Goal: Information Seeking & Learning: Learn about a topic

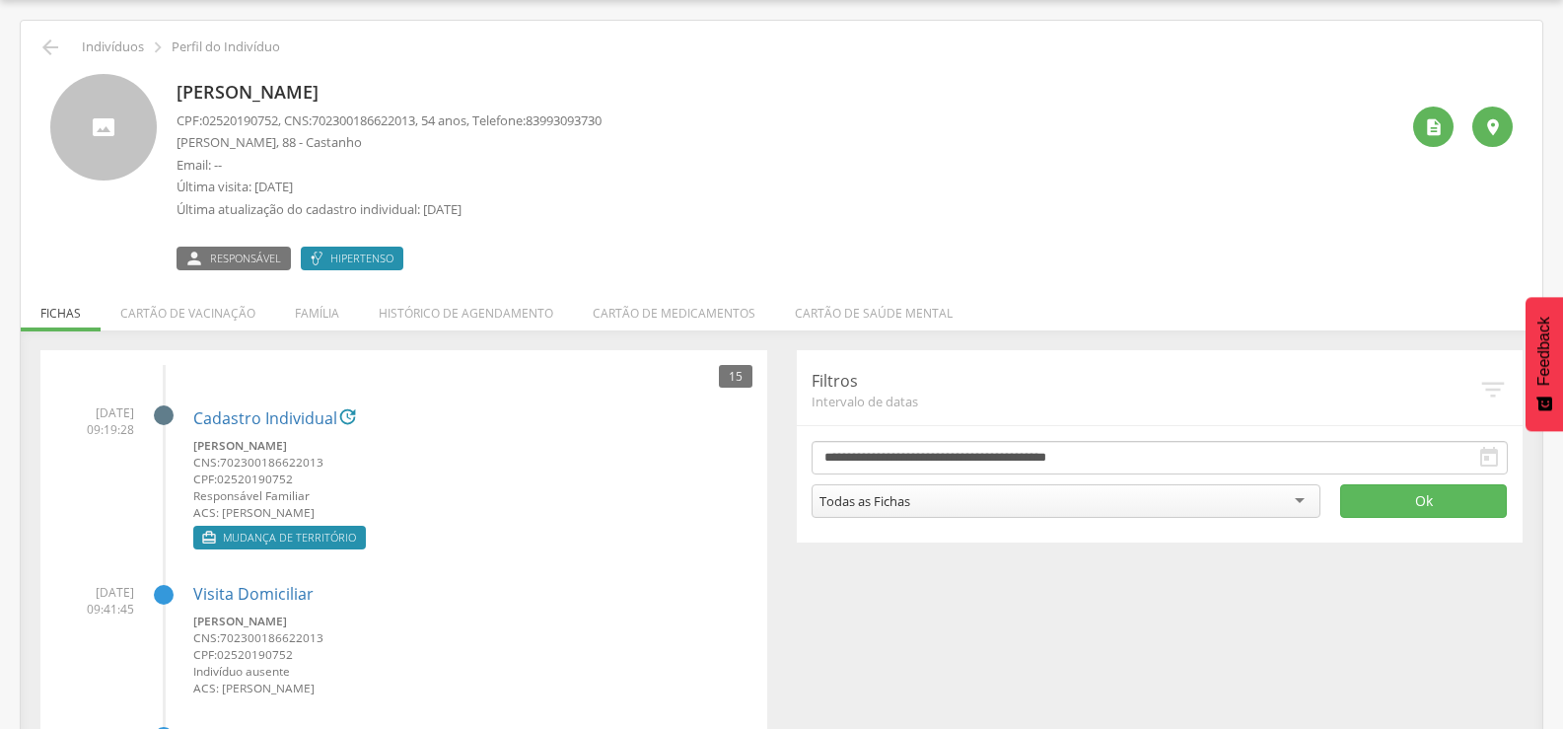
scroll to position [59, 0]
click at [60, 36] on icon "" at bounding box center [50, 47] width 24 height 24
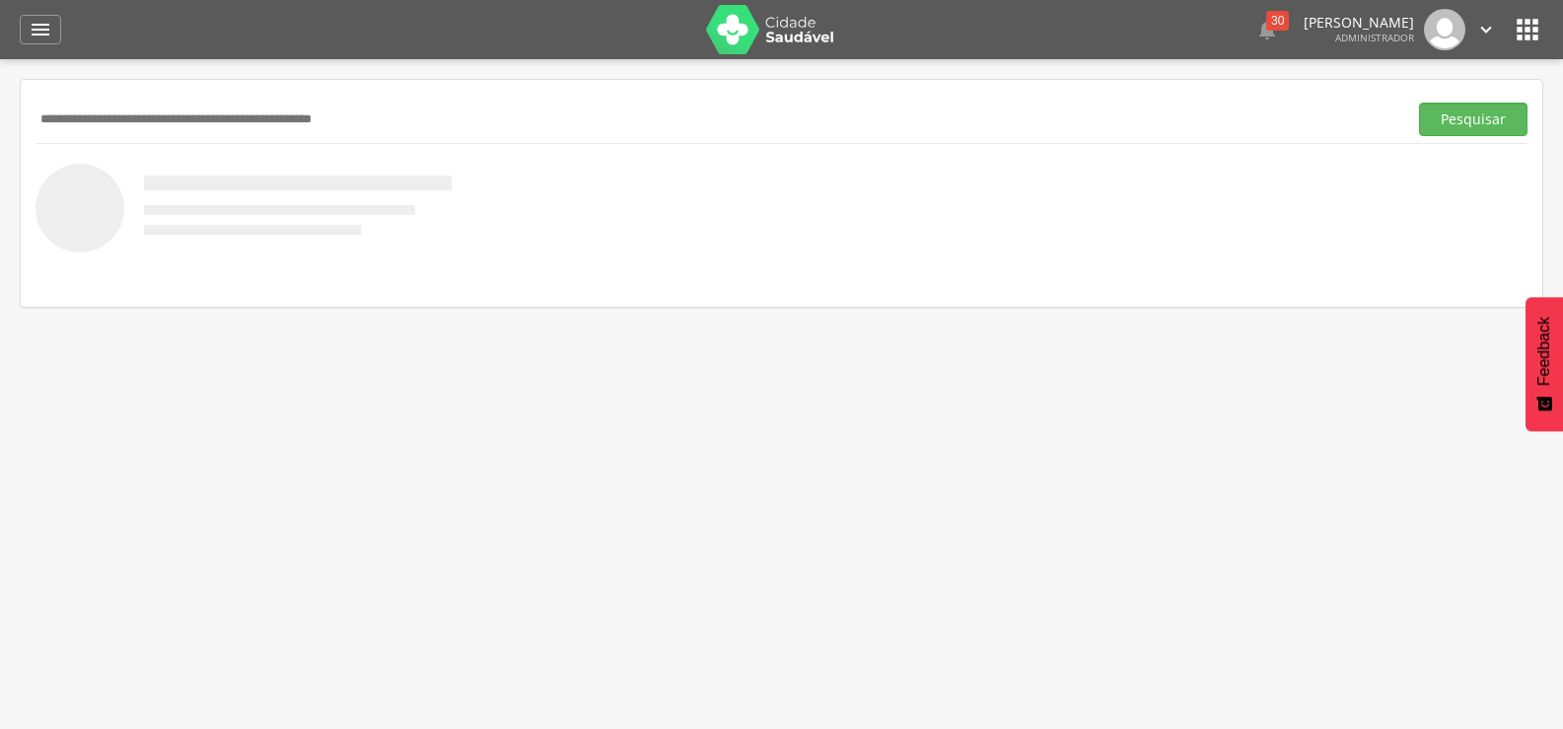
click at [60, 36] on div "" at bounding box center [40, 30] width 41 height 30
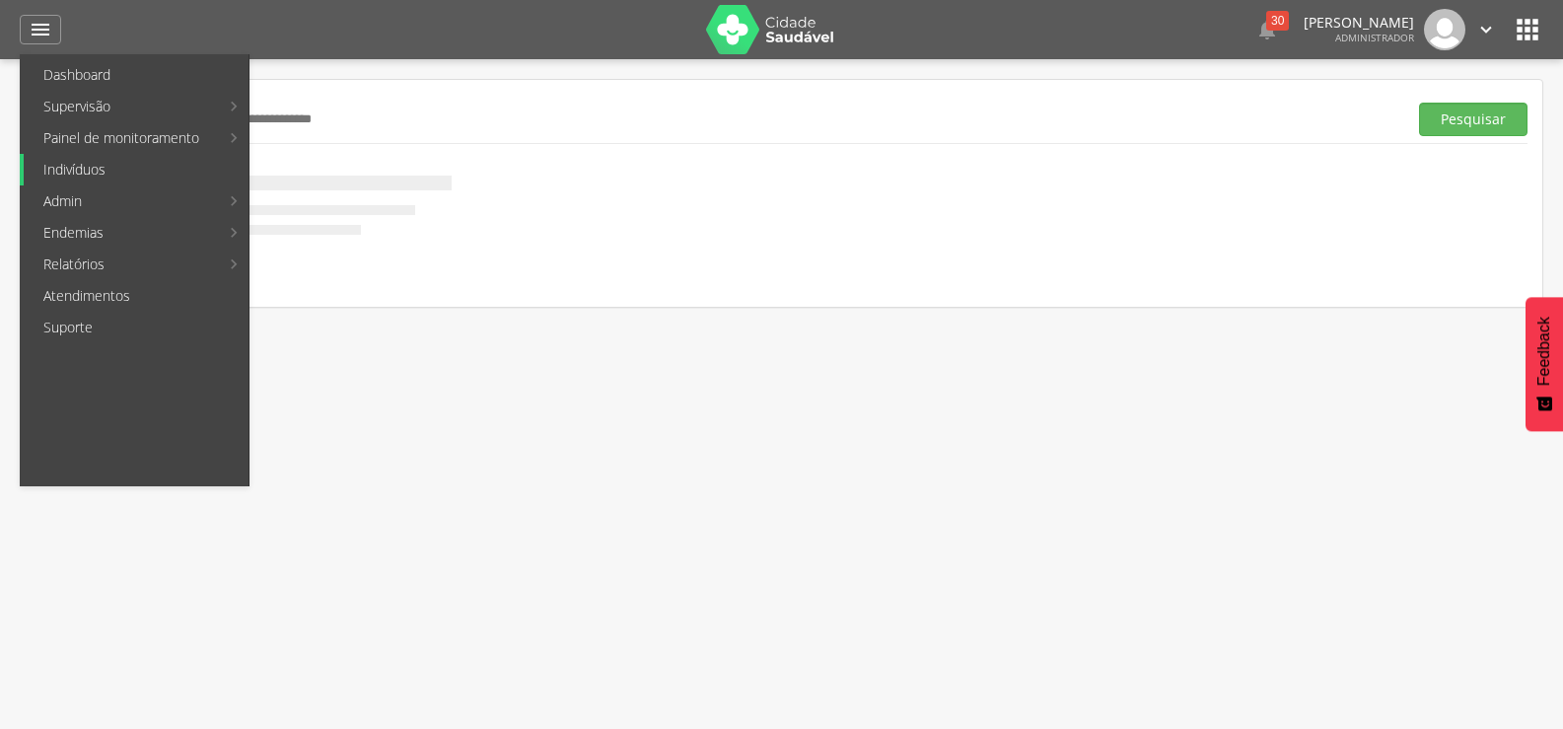
click at [69, 174] on link "Indivíduos" at bounding box center [136, 170] width 225 height 32
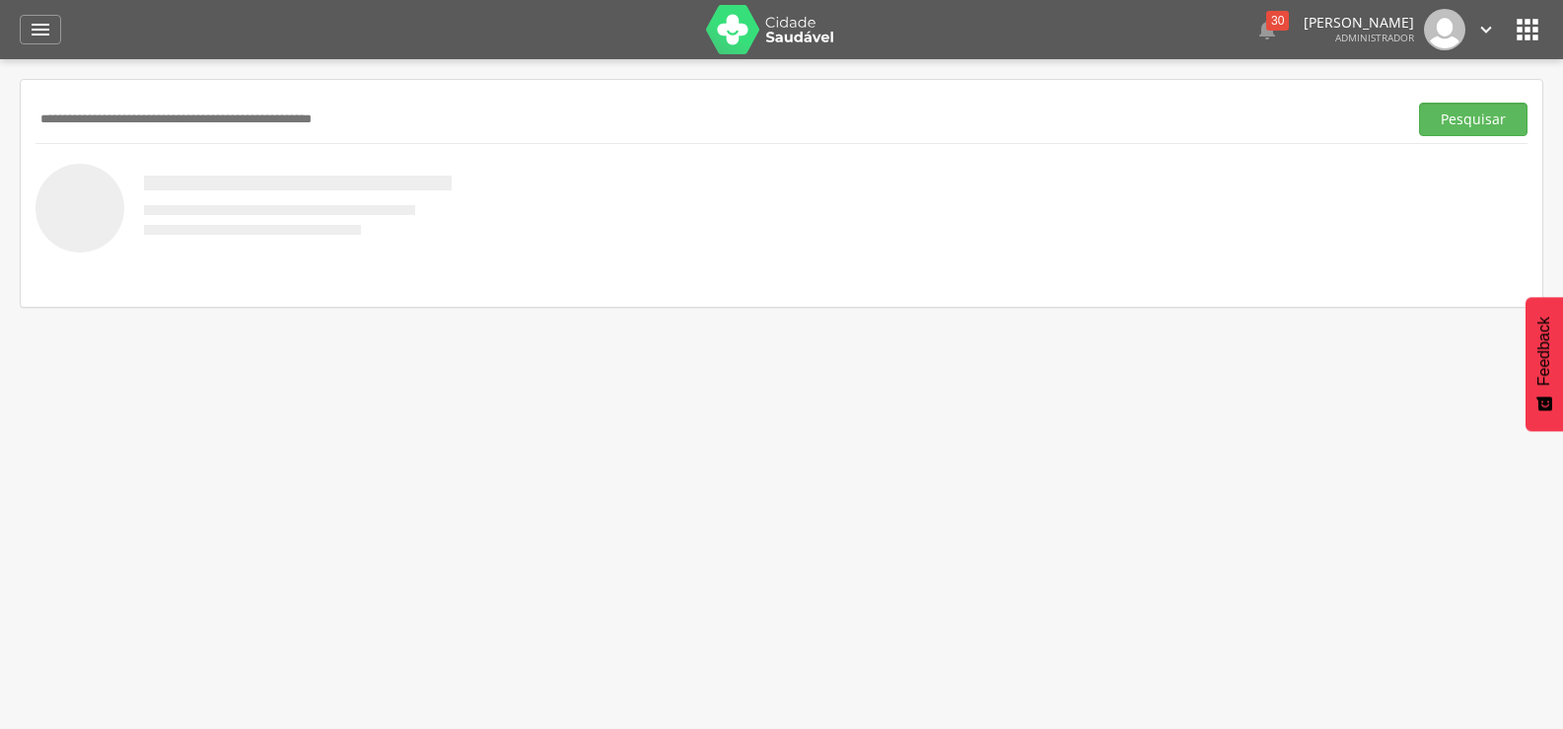
click at [144, 124] on input "text" at bounding box center [716, 120] width 1363 height 34
type input "**********"
click at [1419, 103] on button "Pesquisar" at bounding box center [1473, 120] width 108 height 34
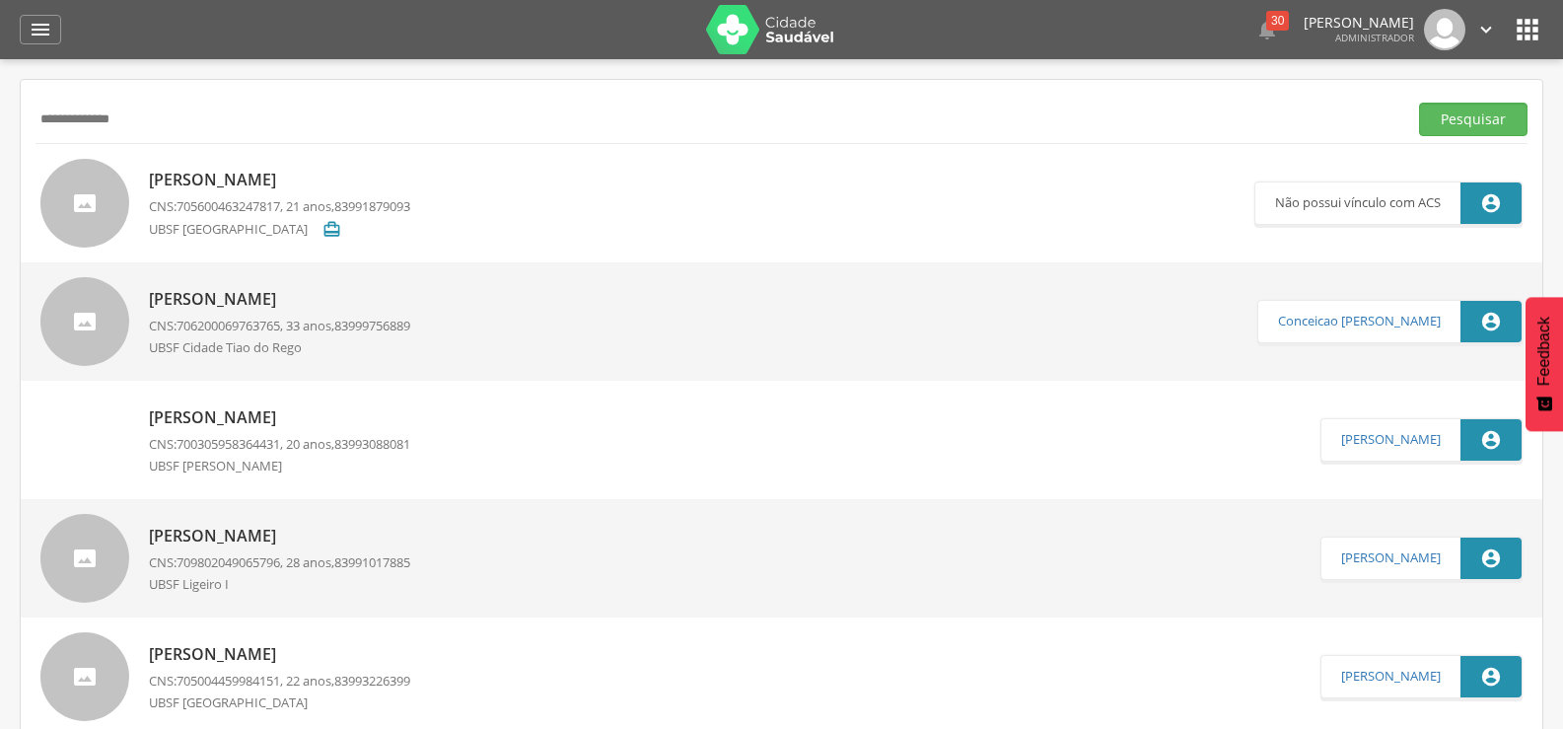
click at [262, 173] on p "Maicon Douglas da Silva" at bounding box center [279, 180] width 261 height 23
type input "**********"
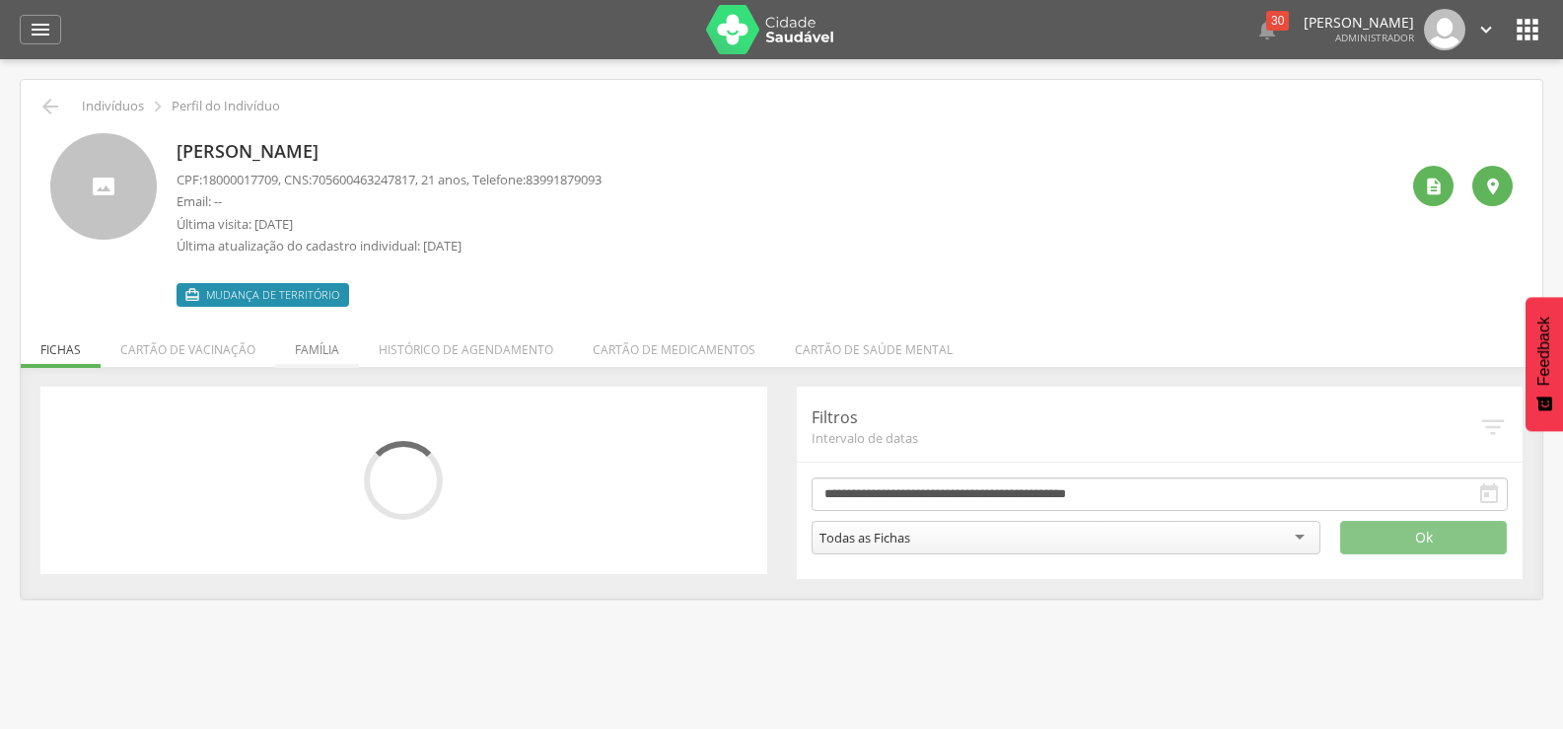
click at [311, 359] on li "Família" at bounding box center [317, 344] width 84 height 46
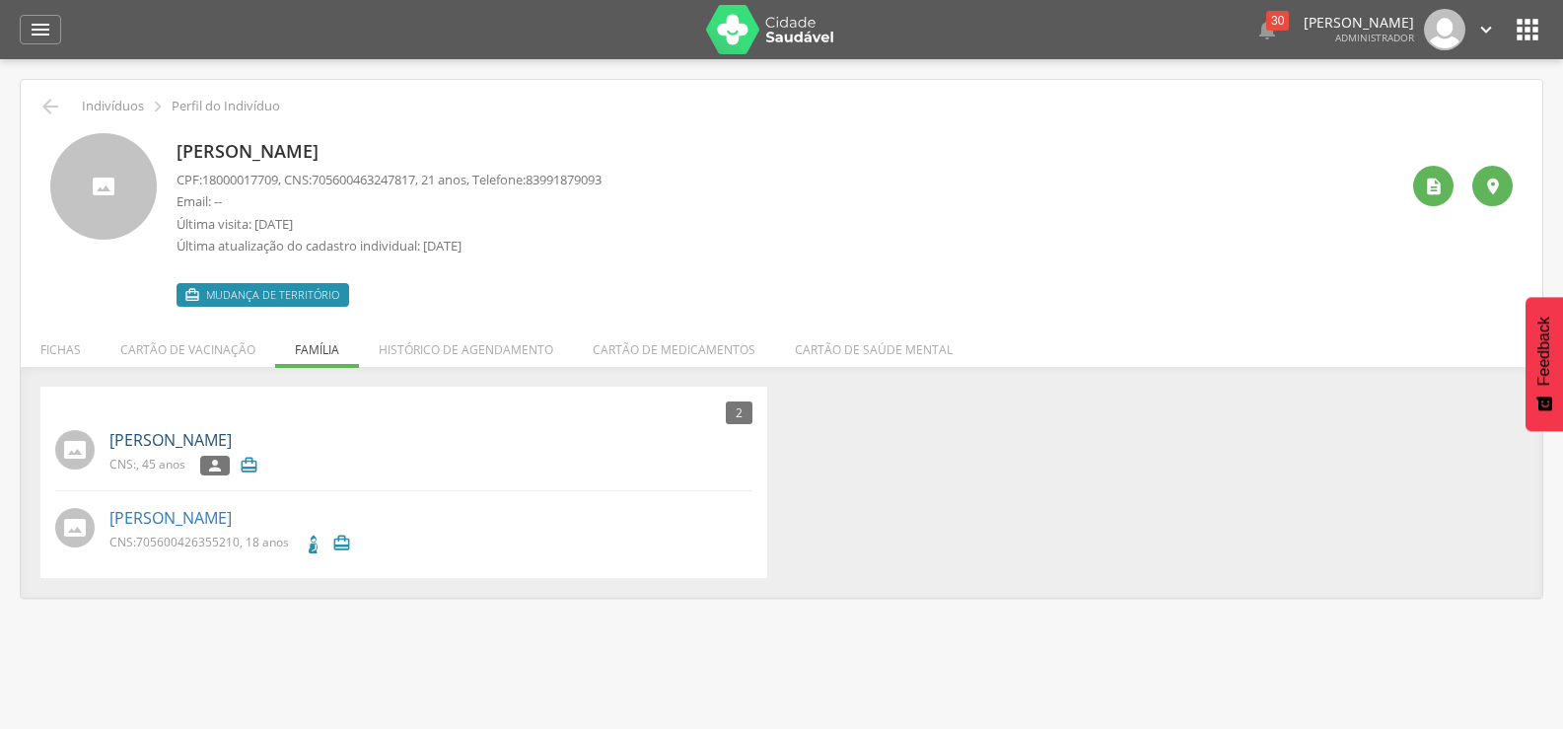
click at [225, 433] on link "Andreia Vicente da Silva" at bounding box center [170, 440] width 122 height 23
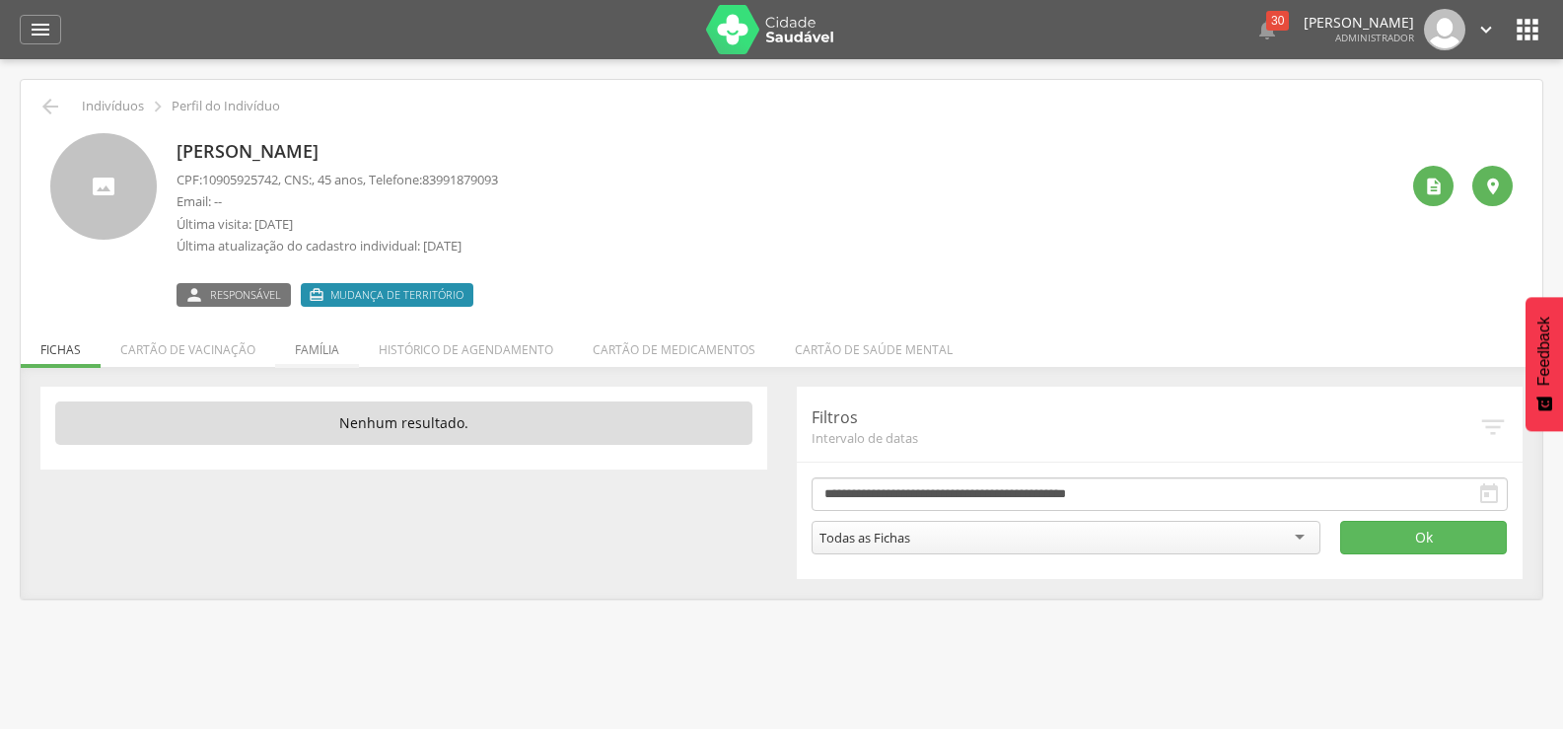
click at [296, 344] on li "Família" at bounding box center [317, 344] width 84 height 46
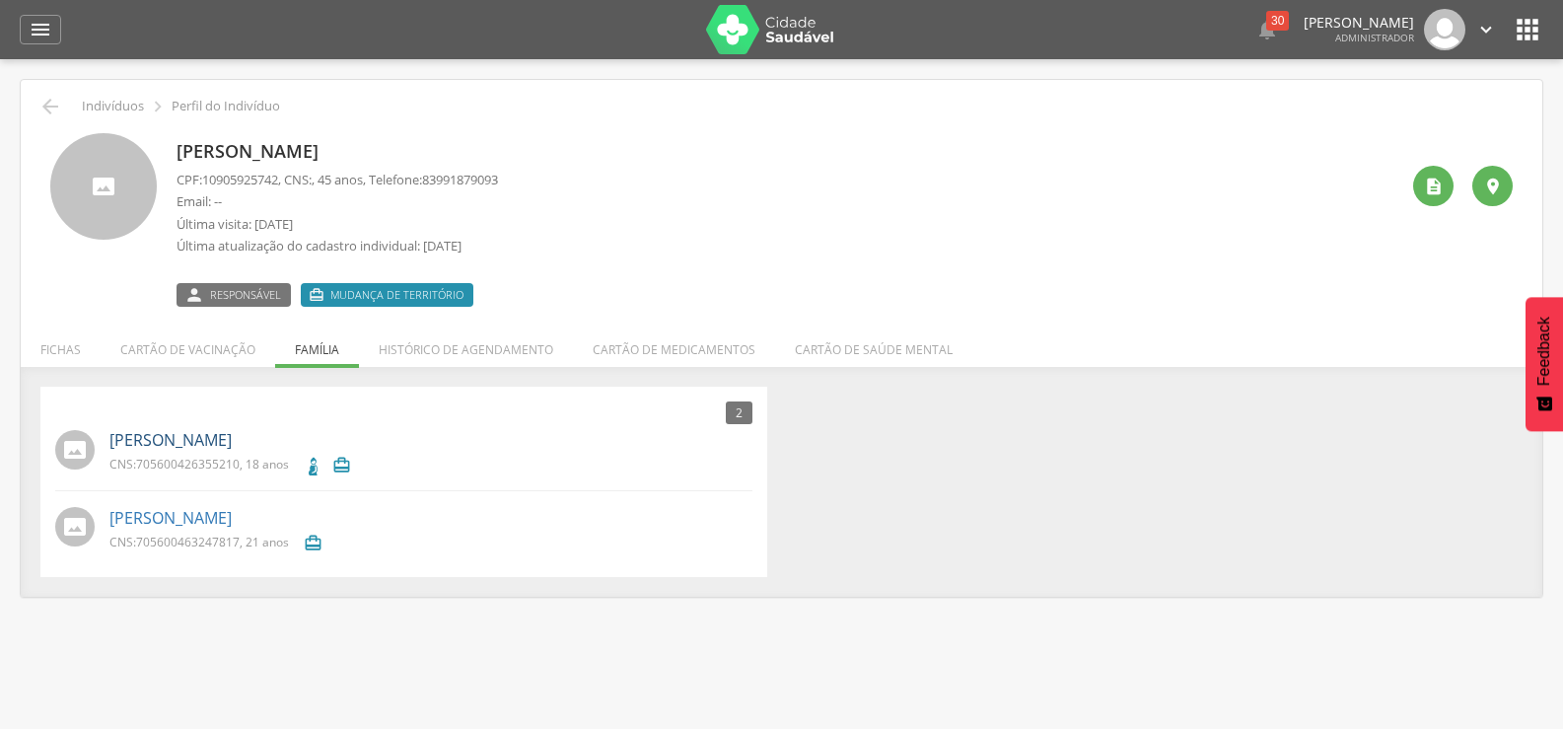
click at [199, 438] on link "Maiara da Silva" at bounding box center [170, 440] width 122 height 23
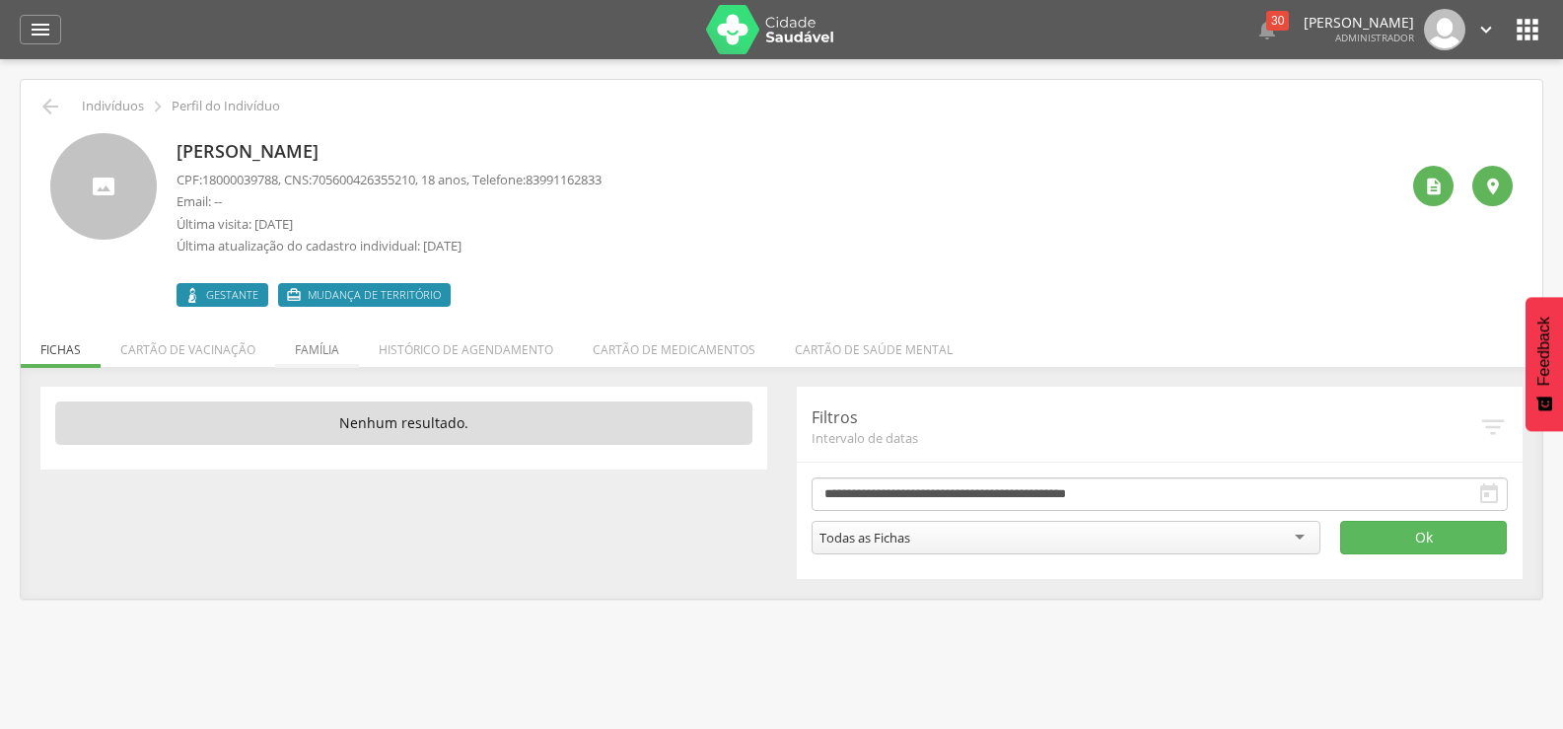
click at [318, 357] on li "Família" at bounding box center [317, 344] width 84 height 46
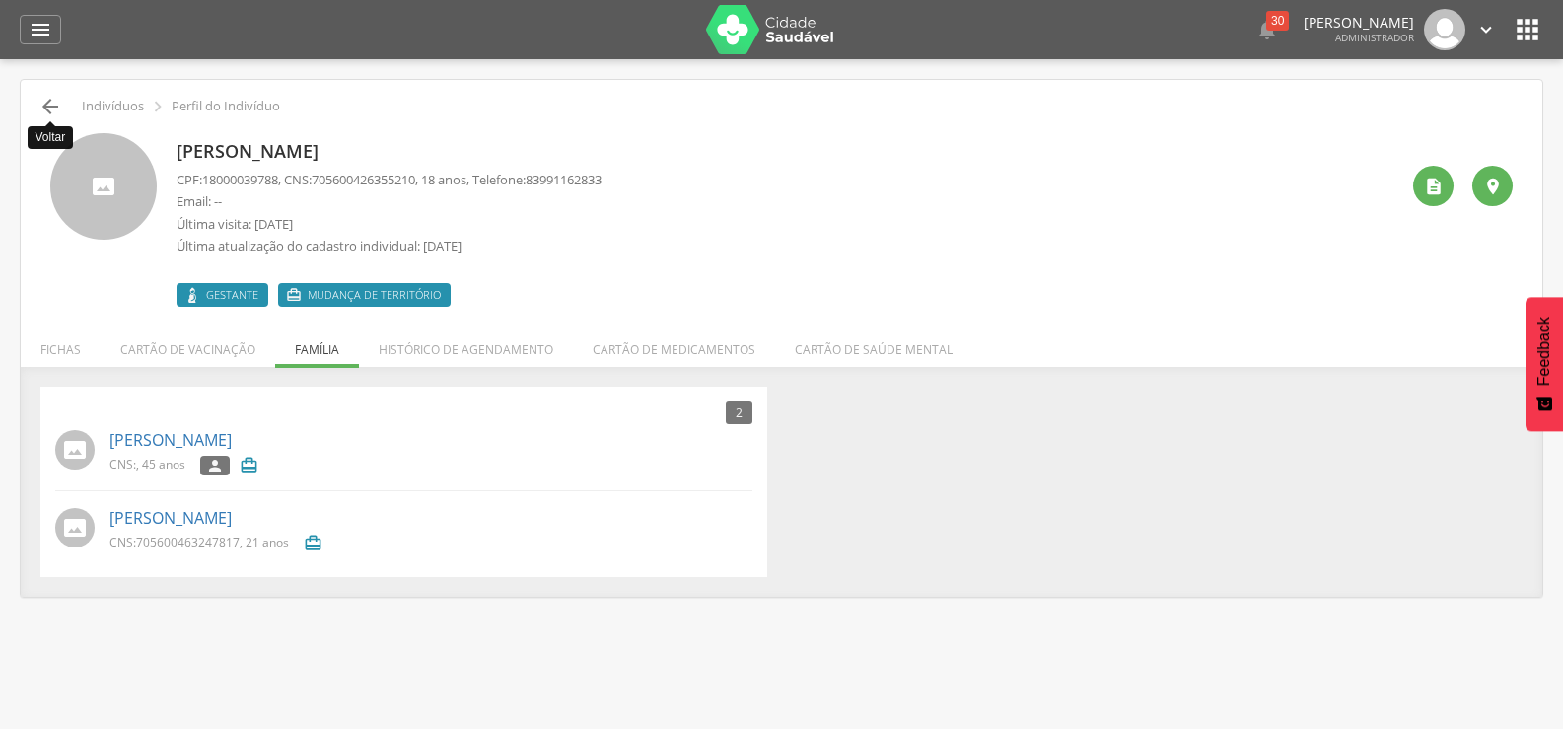
click at [48, 103] on icon "" at bounding box center [50, 107] width 24 height 24
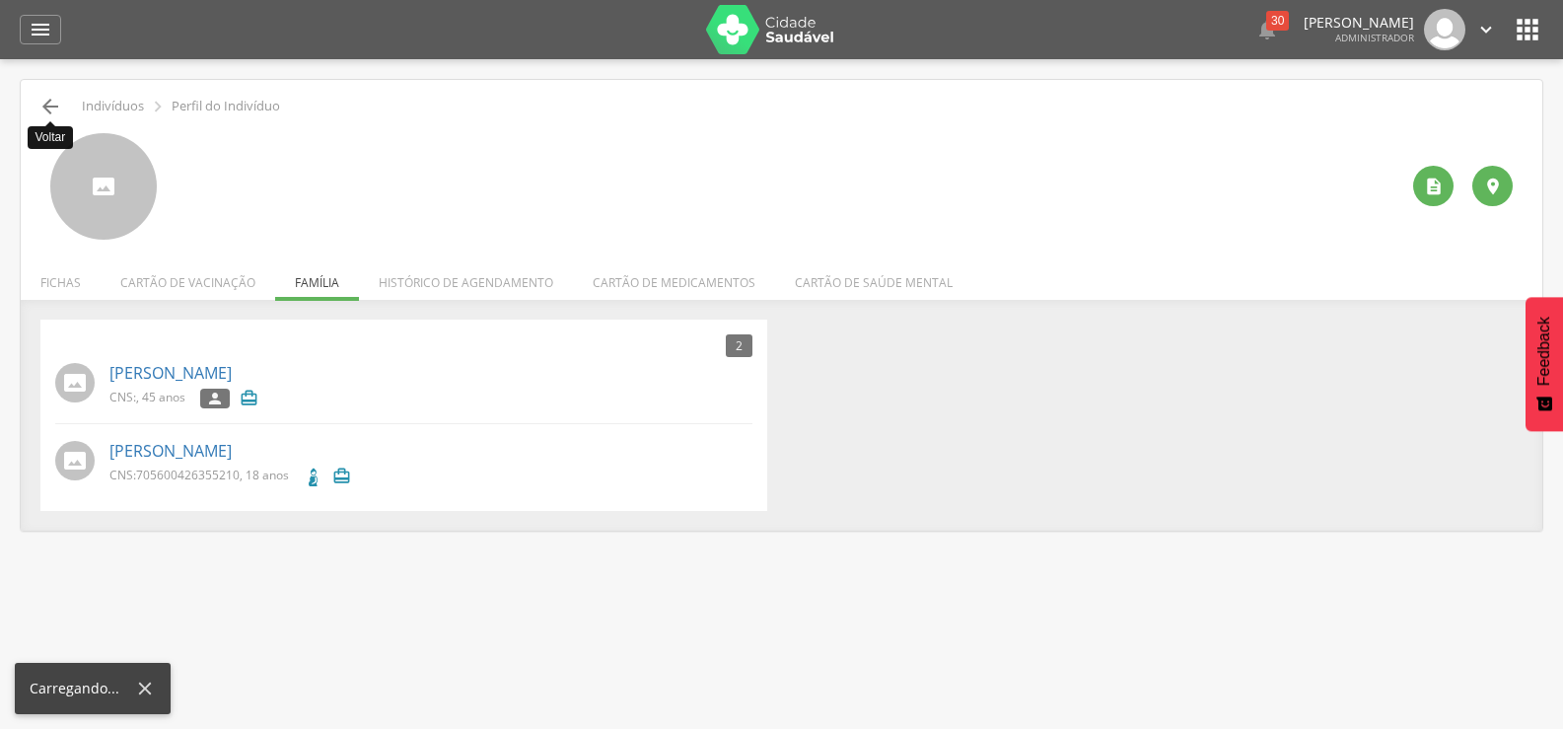
click at [48, 103] on icon "" at bounding box center [50, 107] width 24 height 24
